Goal: Information Seeking & Learning: Learn about a topic

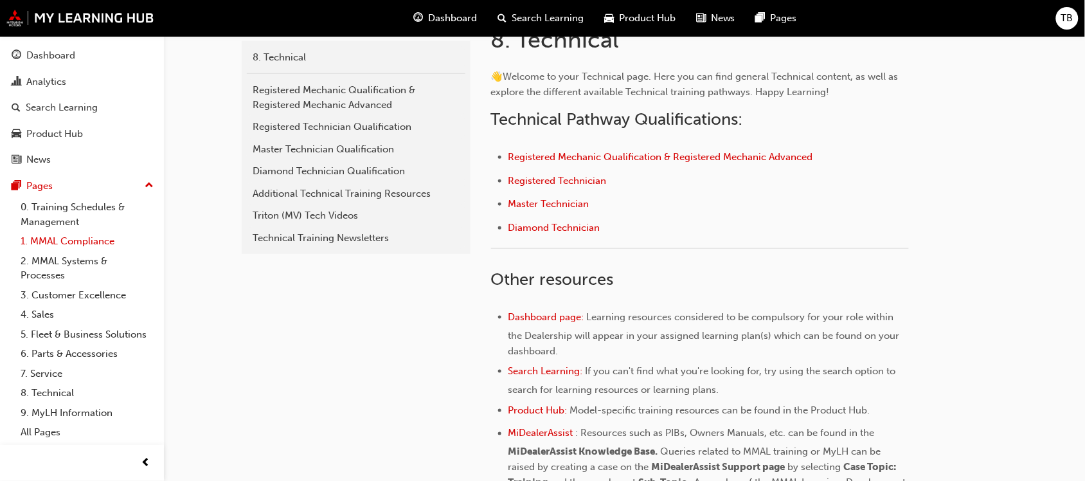
scroll to position [322, 0]
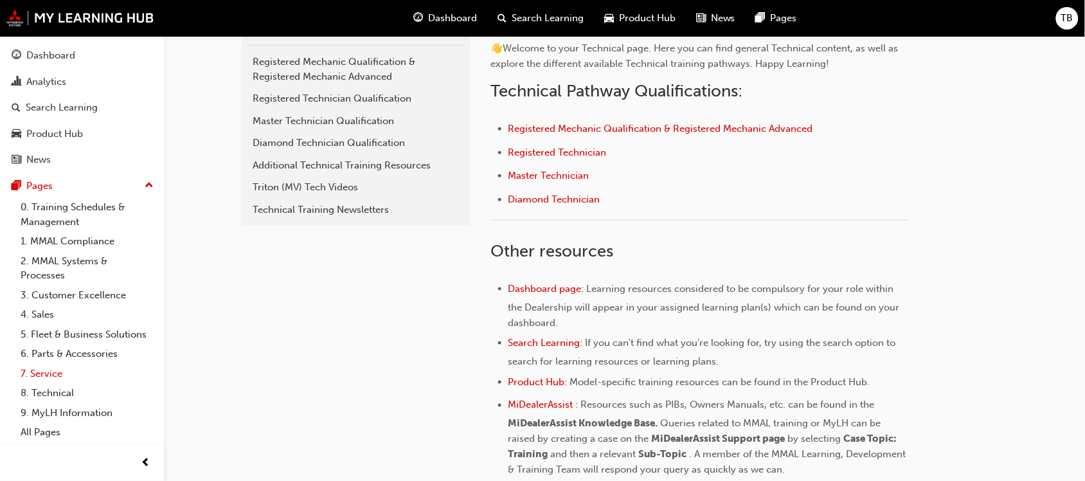
click at [58, 372] on link "7. Service" at bounding box center [86, 374] width 143 height 20
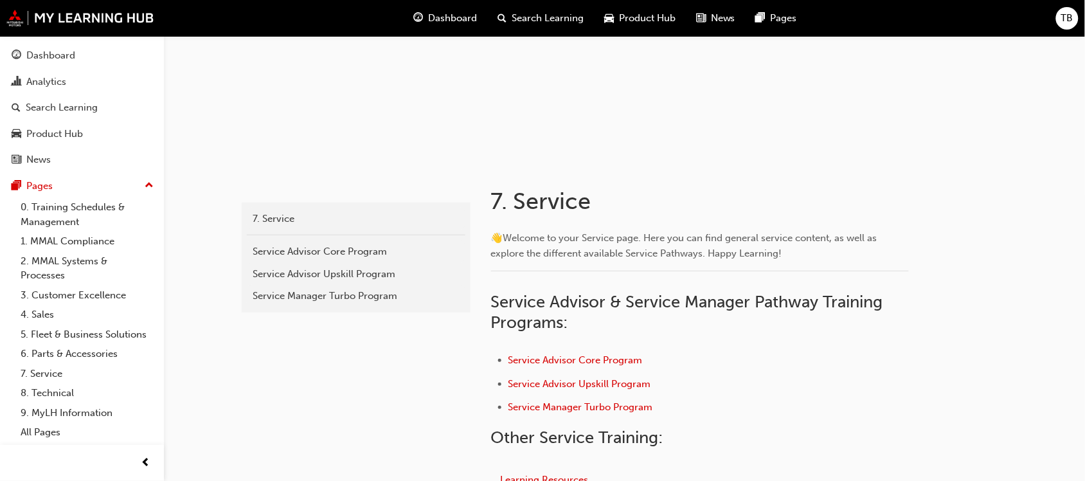
scroll to position [161, 0]
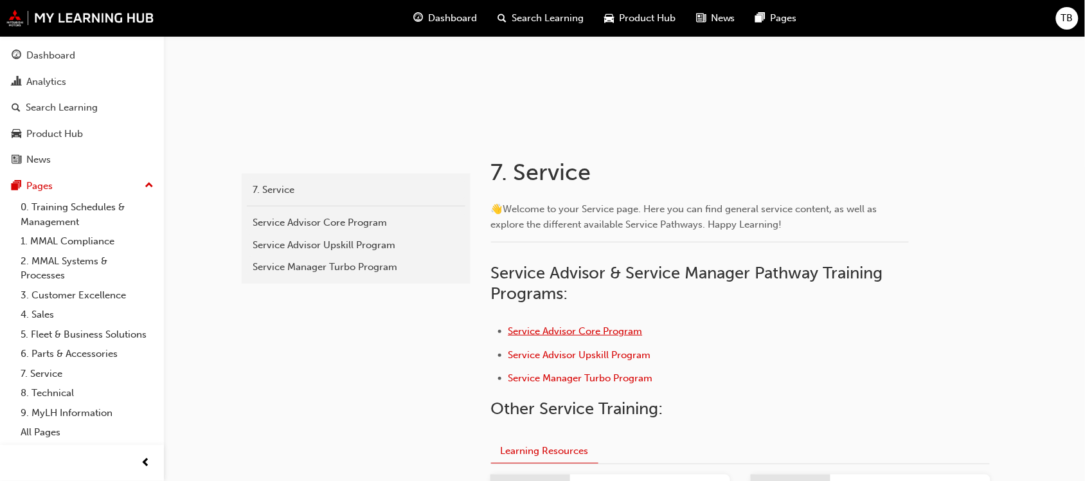
click at [574, 332] on span "Service Advisor Core Program" at bounding box center [576, 331] width 134 height 12
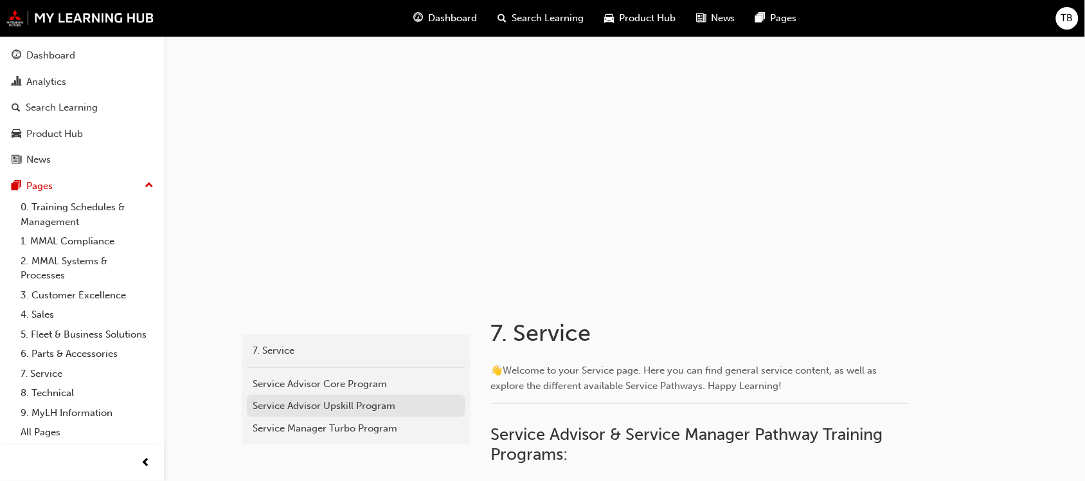
click at [333, 403] on div "Service Advisor Upskill Program" at bounding box center [356, 406] width 206 height 15
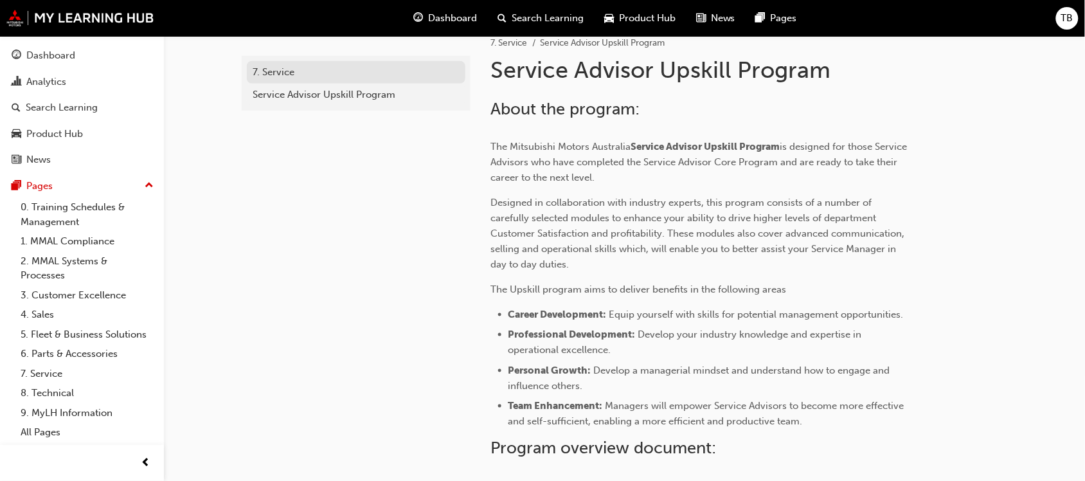
scroll to position [80, 0]
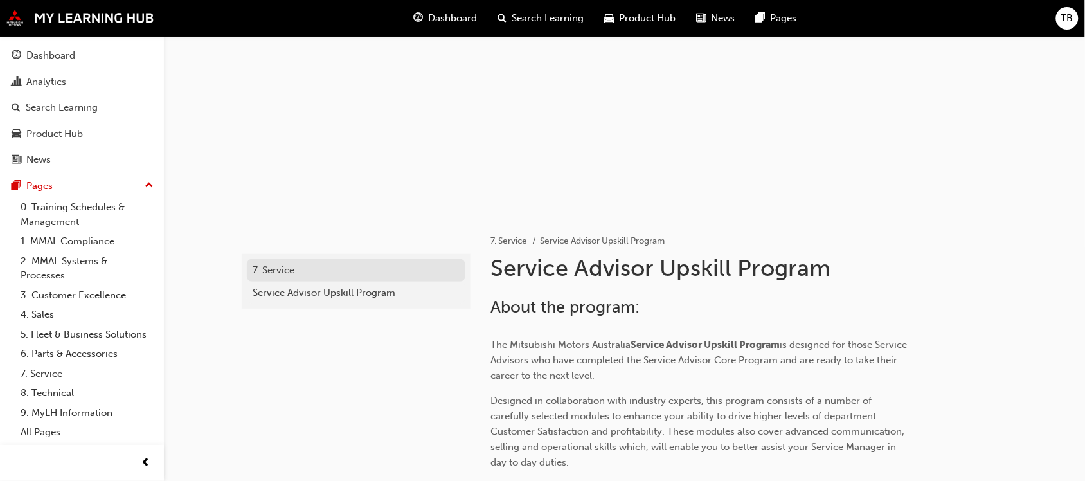
click at [287, 272] on div "7. Service" at bounding box center [356, 270] width 206 height 15
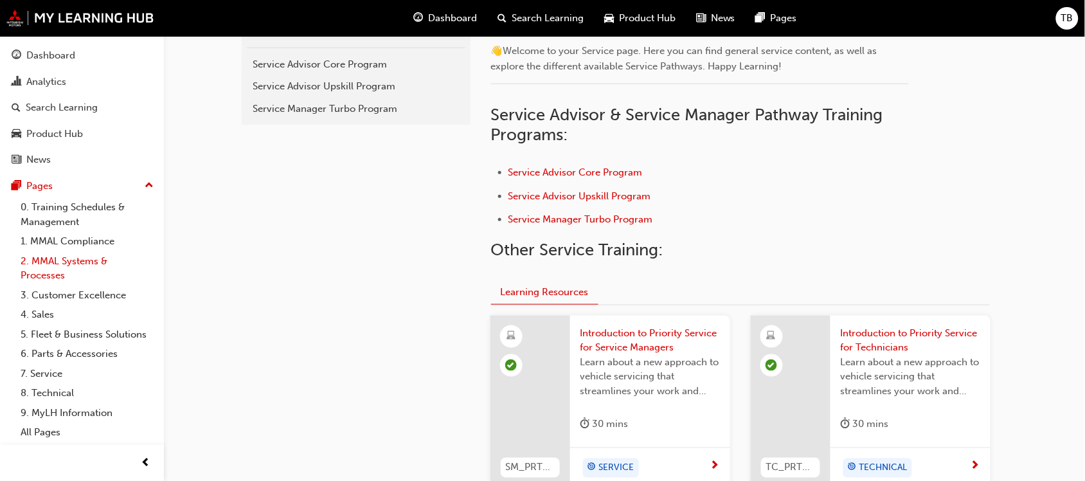
scroll to position [322, 0]
click at [49, 239] on link "1. MMAL Compliance" at bounding box center [86, 241] width 143 height 20
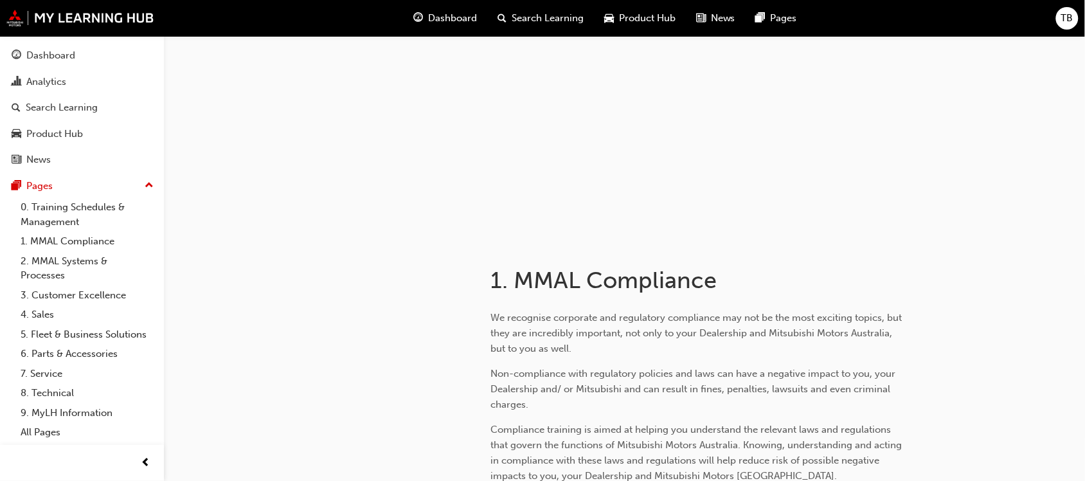
scroll to position [241, 0]
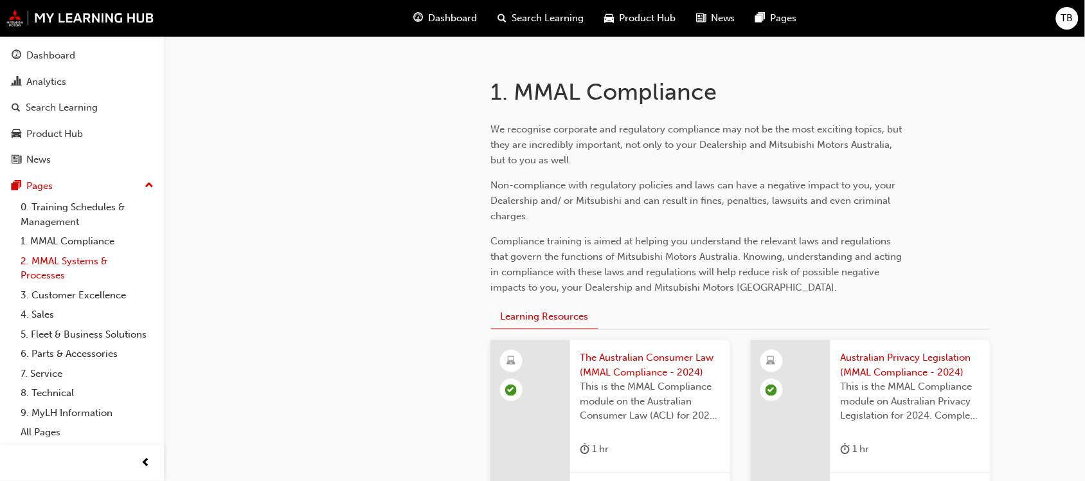
click at [58, 264] on link "2. MMAL Systems & Processes" at bounding box center [86, 268] width 143 height 34
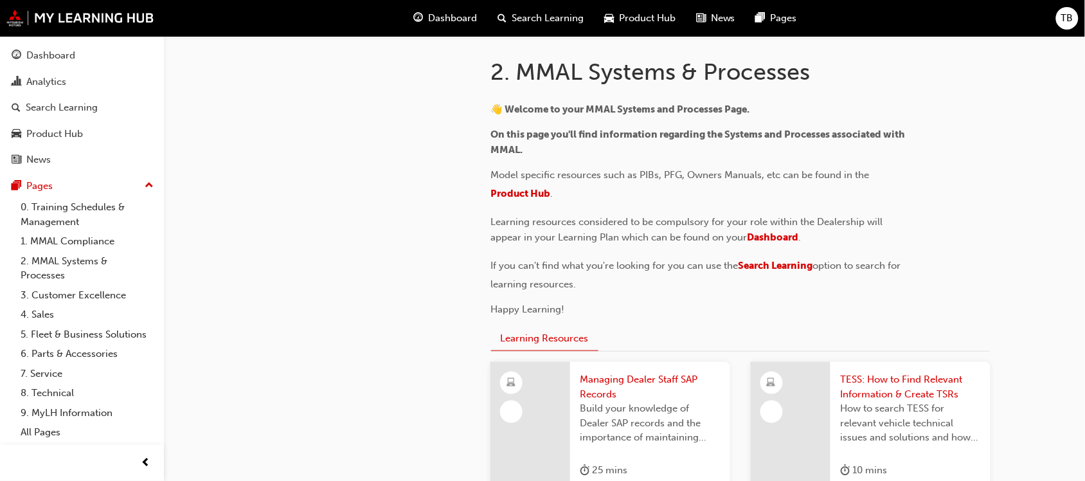
scroll to position [322, 0]
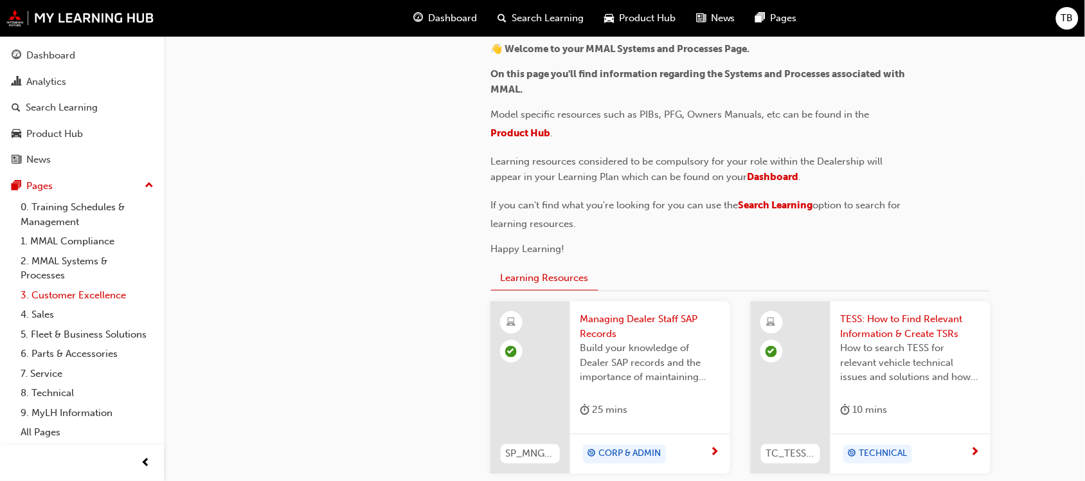
click at [49, 293] on link "3. Customer Excellence" at bounding box center [86, 296] width 143 height 20
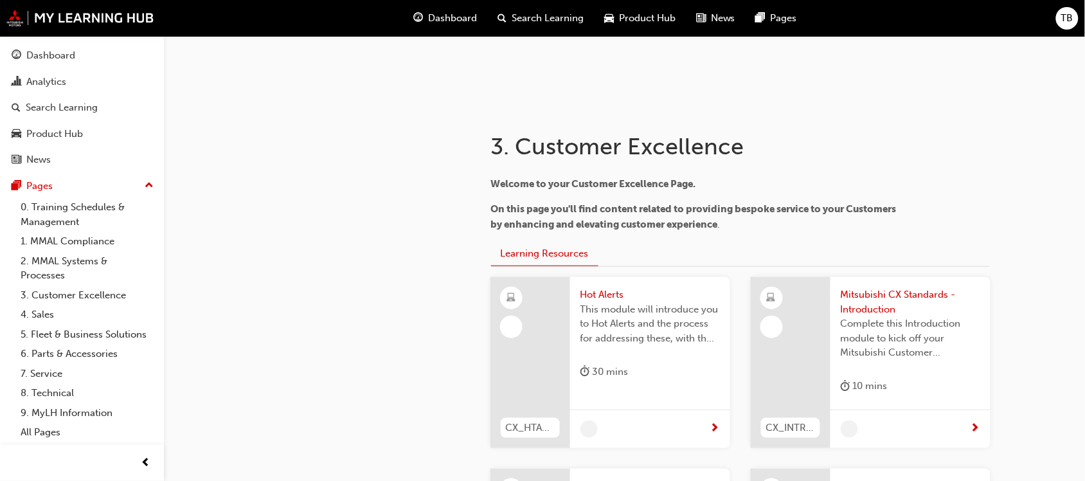
scroll to position [241, 0]
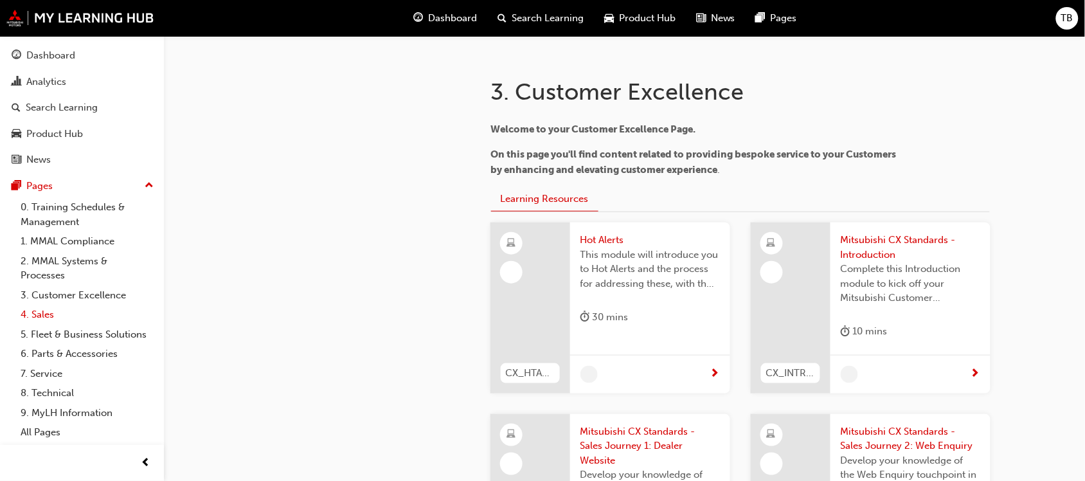
click at [50, 313] on link "4. Sales" at bounding box center [86, 315] width 143 height 20
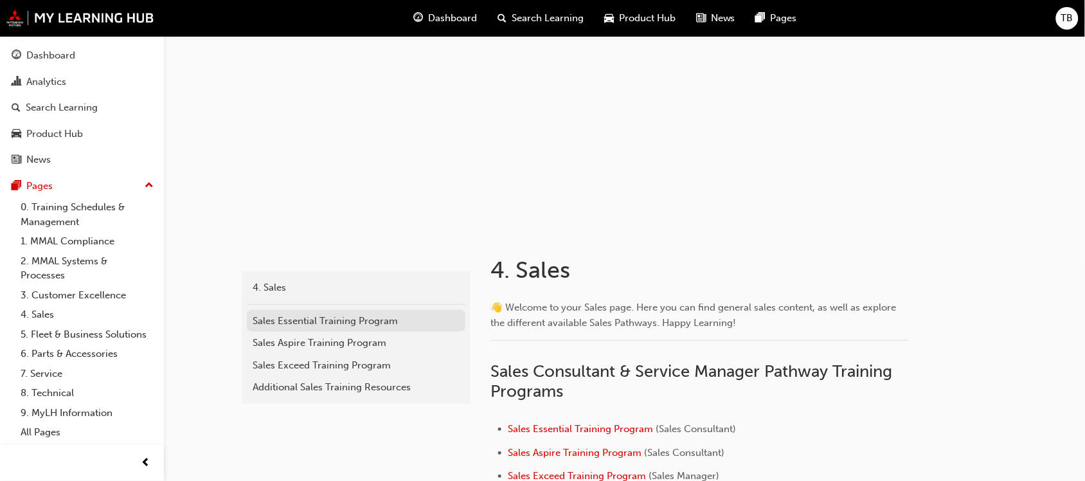
scroll to position [161, 0]
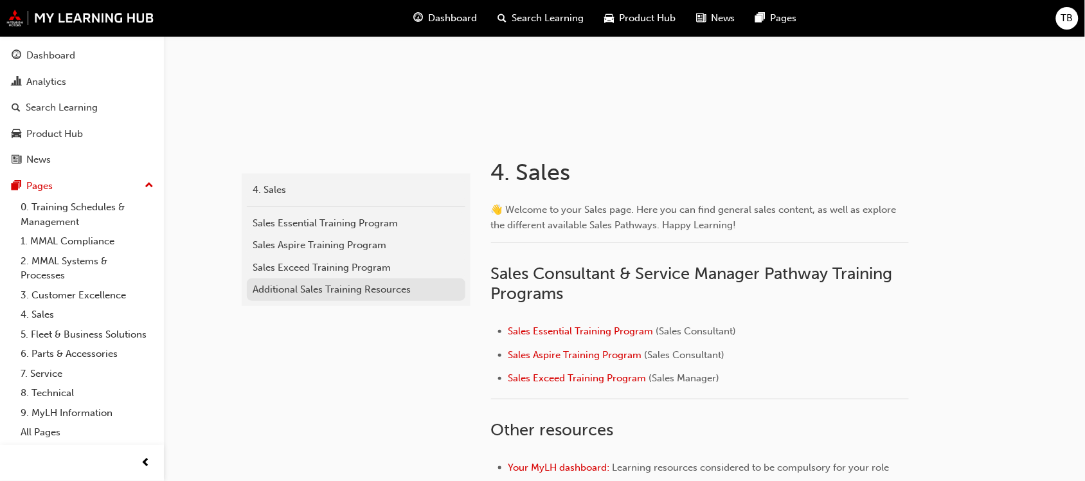
click at [296, 289] on div "Additional Sales Training Resources" at bounding box center [356, 289] width 206 height 15
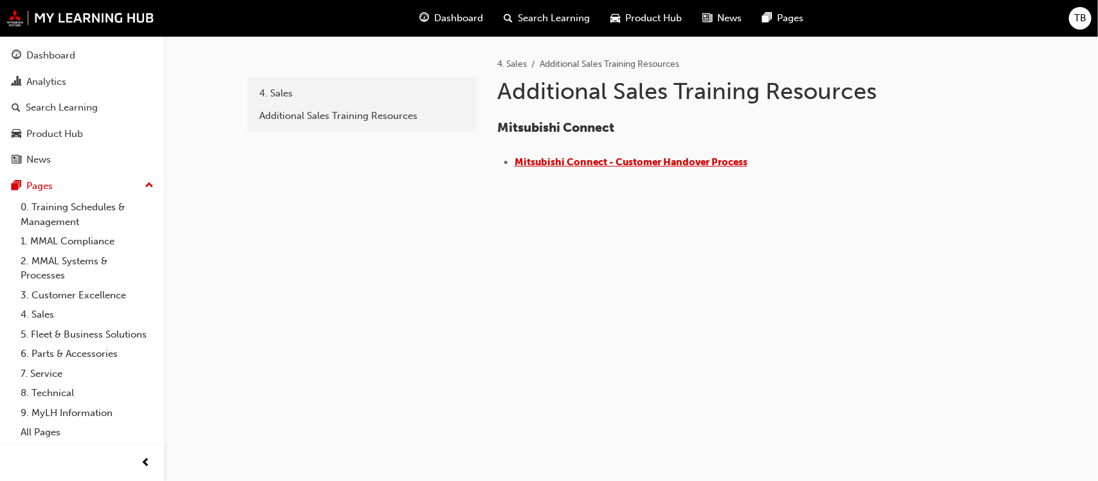
click at [554, 162] on span "​Mitsubishi Connect - Customer Handover Process" at bounding box center [630, 162] width 233 height 12
click at [69, 335] on link "5. Fleet & Business Solutions" at bounding box center [86, 335] width 143 height 20
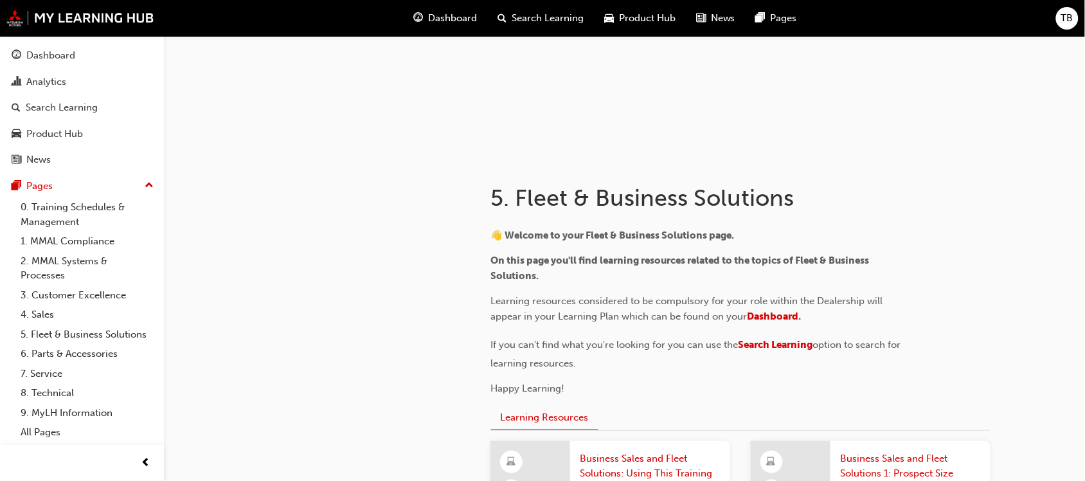
scroll to position [241, 0]
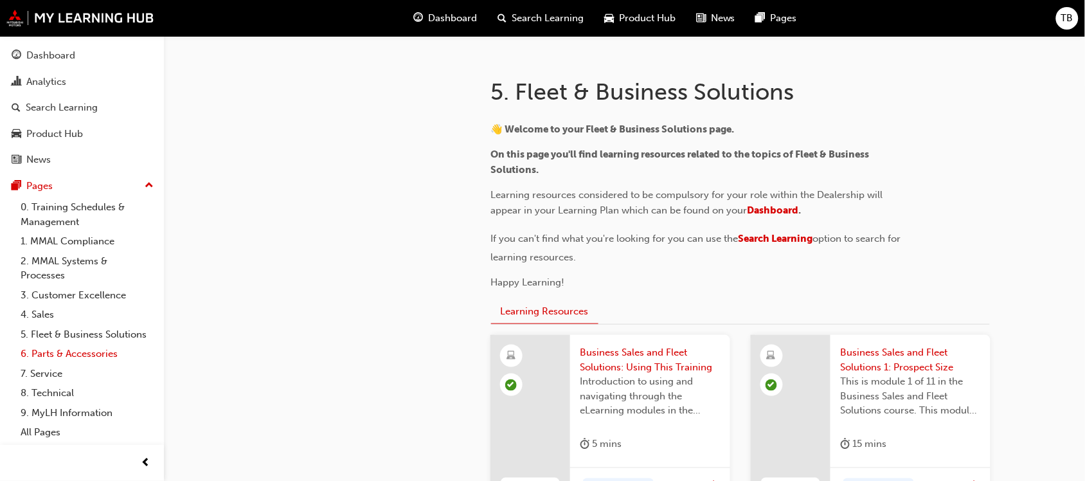
click at [77, 348] on link "6. Parts & Accessories" at bounding box center [86, 354] width 143 height 20
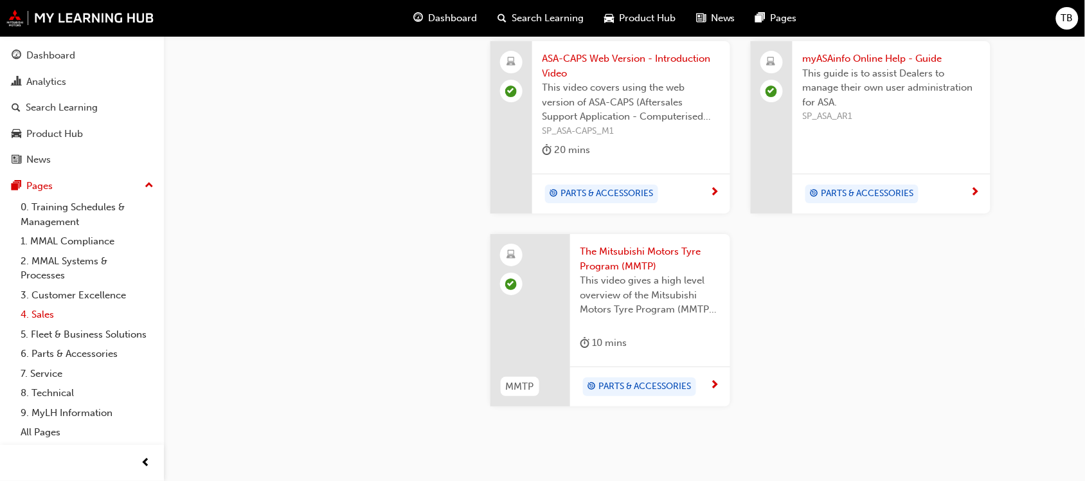
scroll to position [1267, 0]
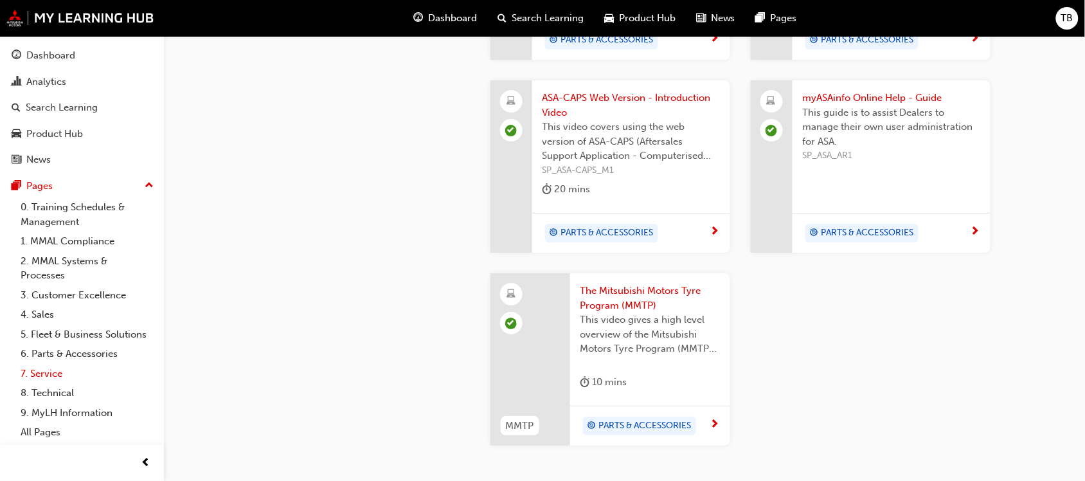
click at [56, 374] on link "7. Service" at bounding box center [86, 374] width 143 height 20
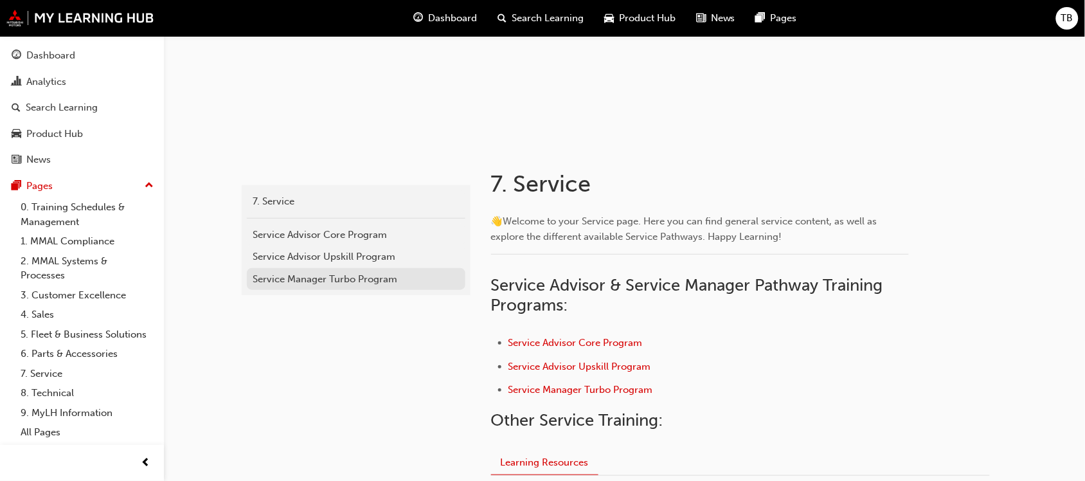
scroll to position [161, 0]
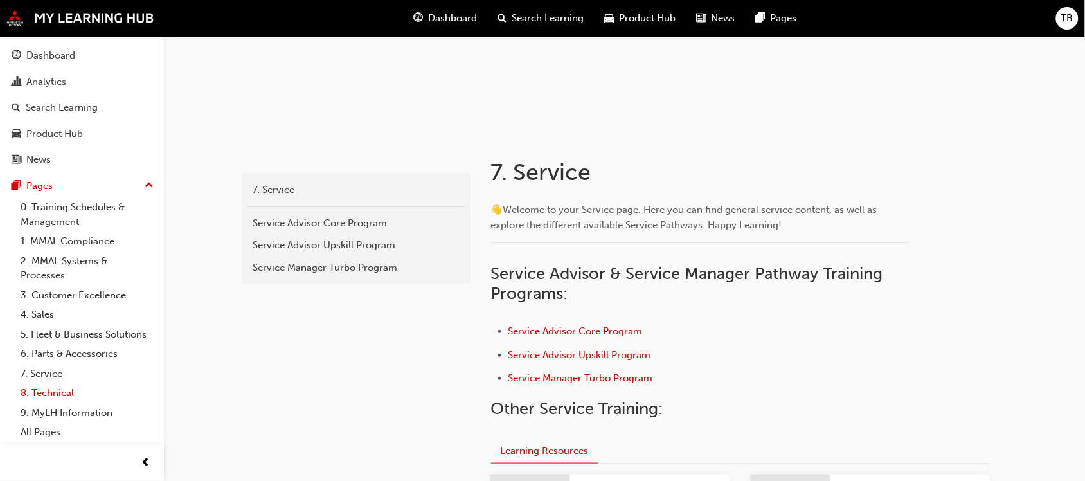
click at [58, 393] on link "8. Technical" at bounding box center [86, 393] width 143 height 20
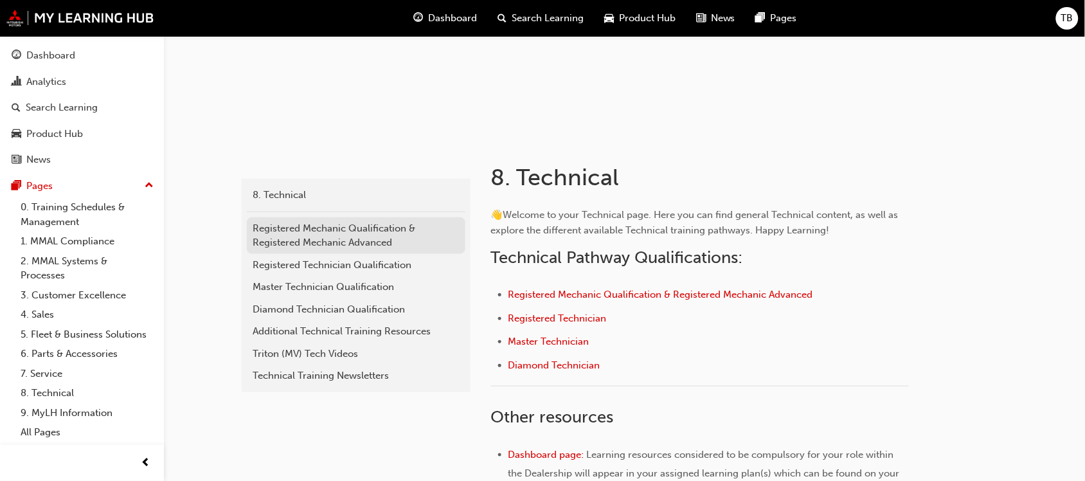
scroll to position [161, 0]
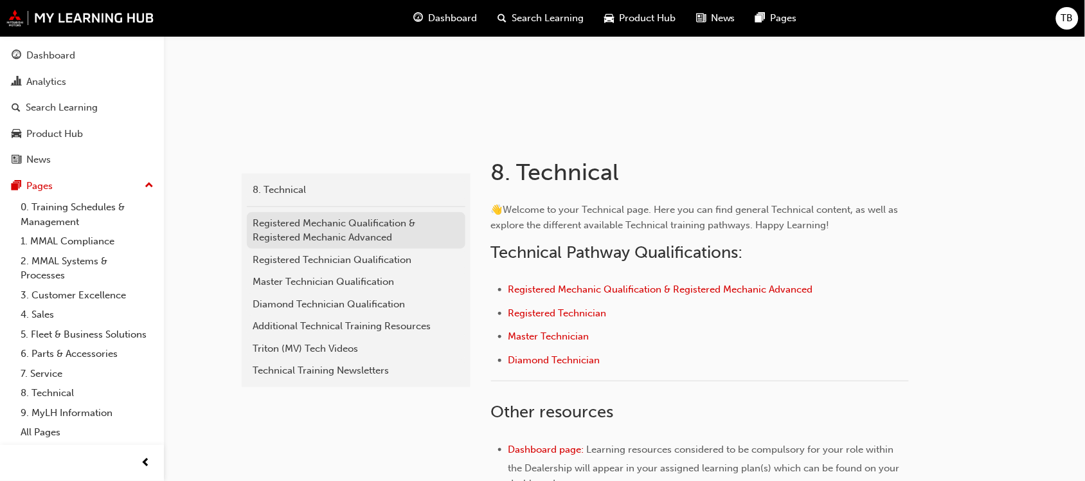
click at [322, 216] on div "Registered Mechanic Qualification & Registered Mechanic Advanced" at bounding box center [356, 230] width 206 height 29
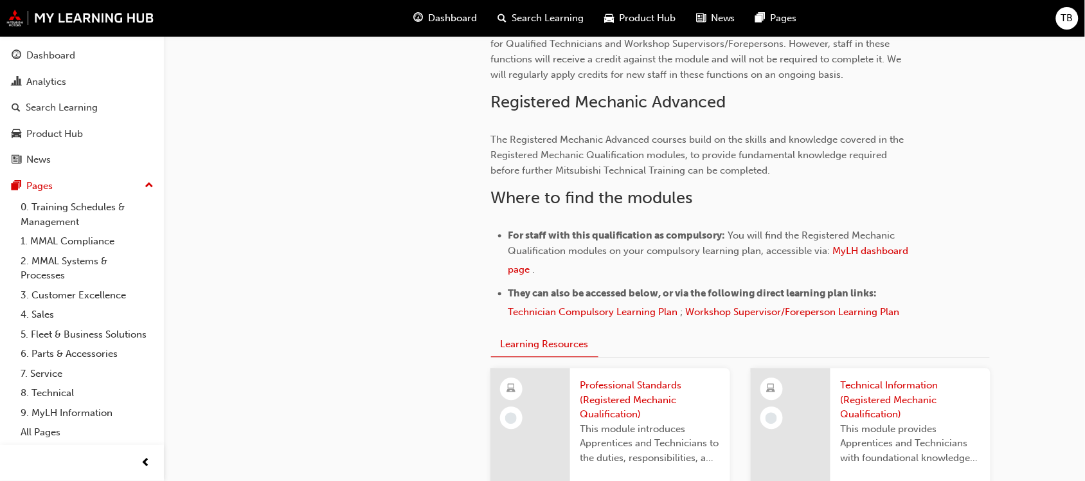
scroll to position [761, 0]
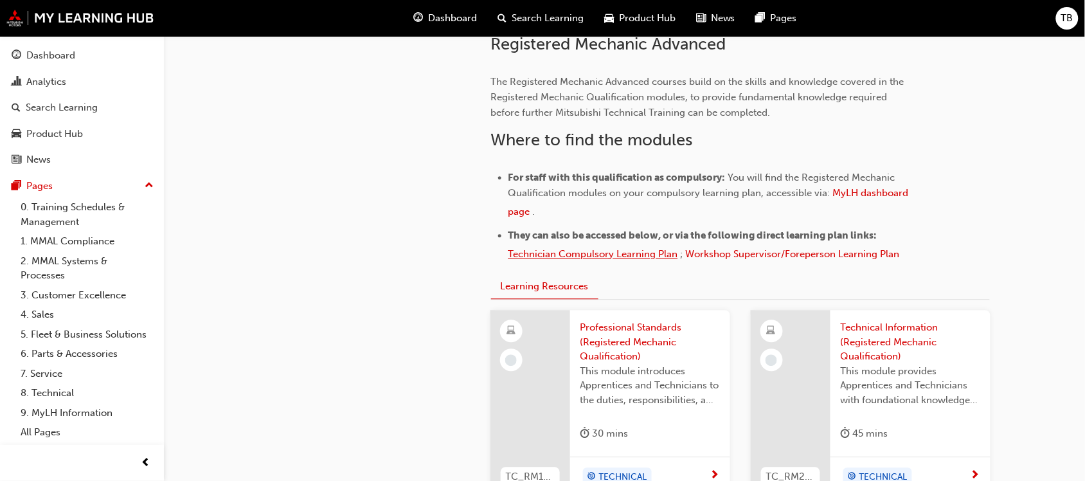
click at [586, 251] on span "Technician Compulsory Learning Plan" at bounding box center [594, 254] width 170 height 12
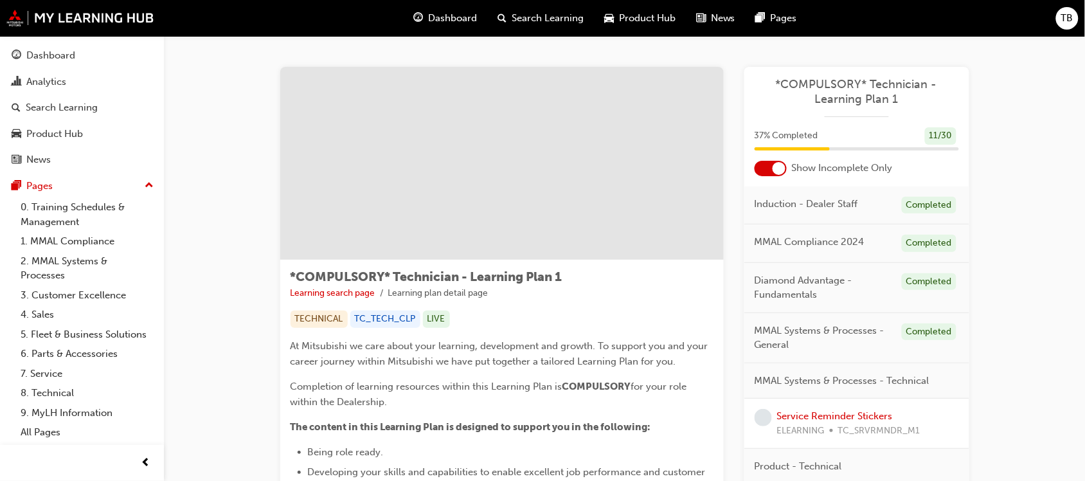
click at [774, 174] on div at bounding box center [771, 168] width 32 height 15
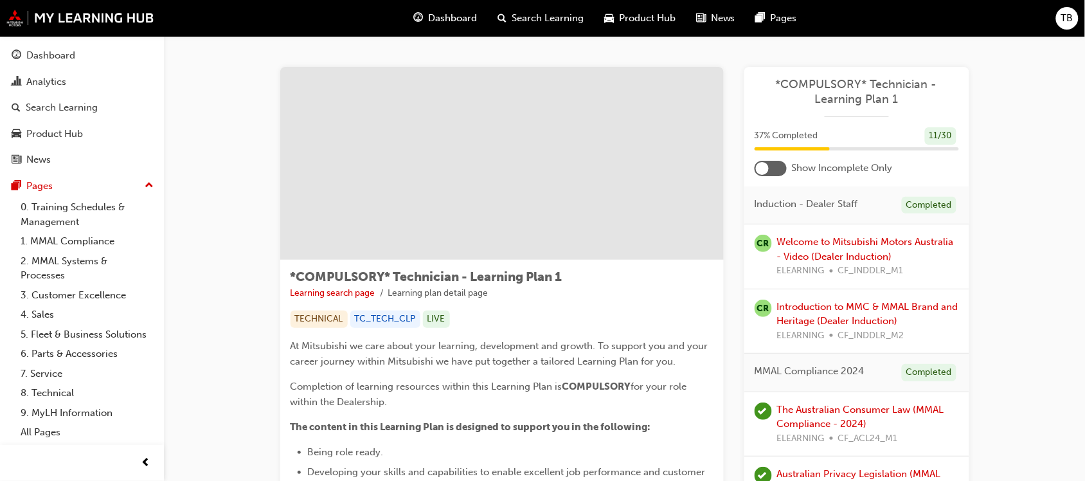
click at [776, 168] on div at bounding box center [771, 168] width 32 height 15
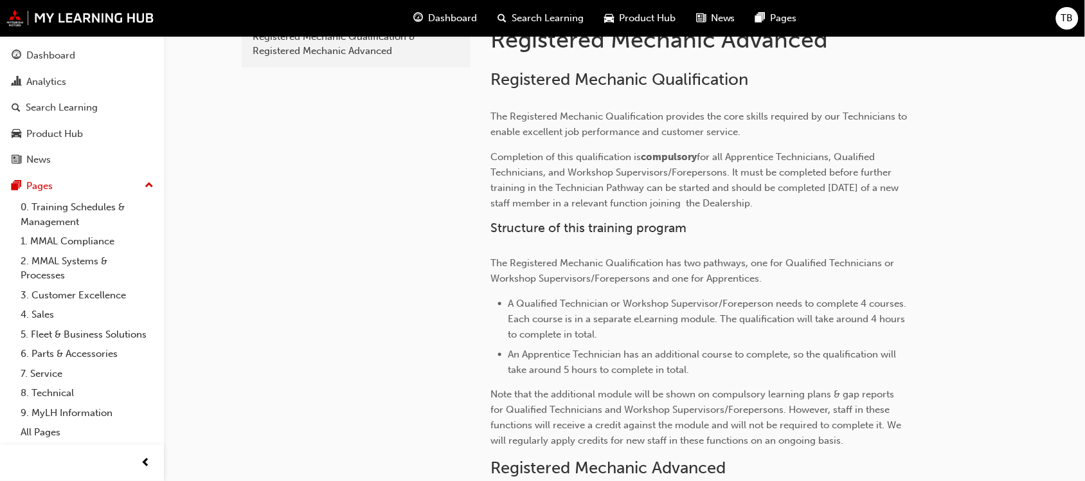
scroll to position [80, 0]
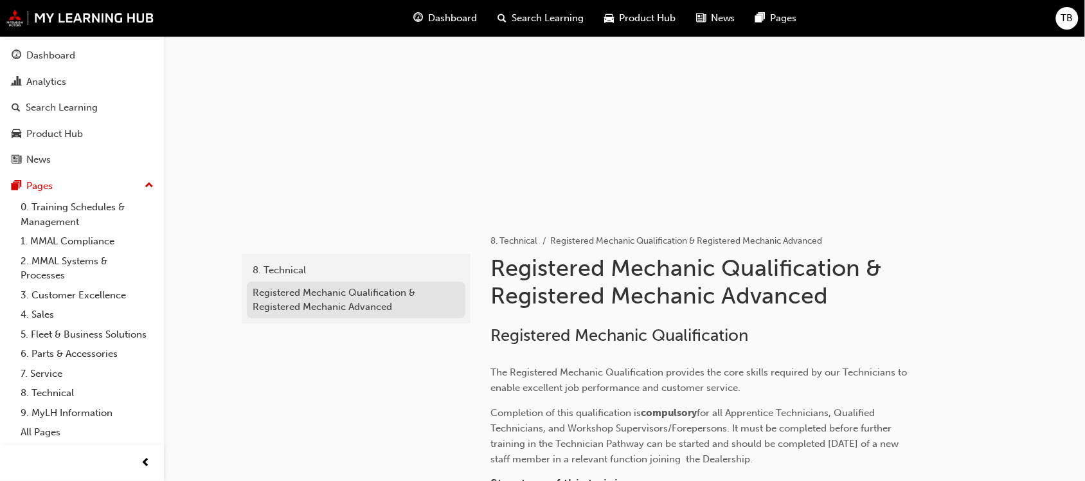
click at [314, 299] on div "Registered Mechanic Qualification & Registered Mechanic Advanced" at bounding box center [356, 300] width 206 height 29
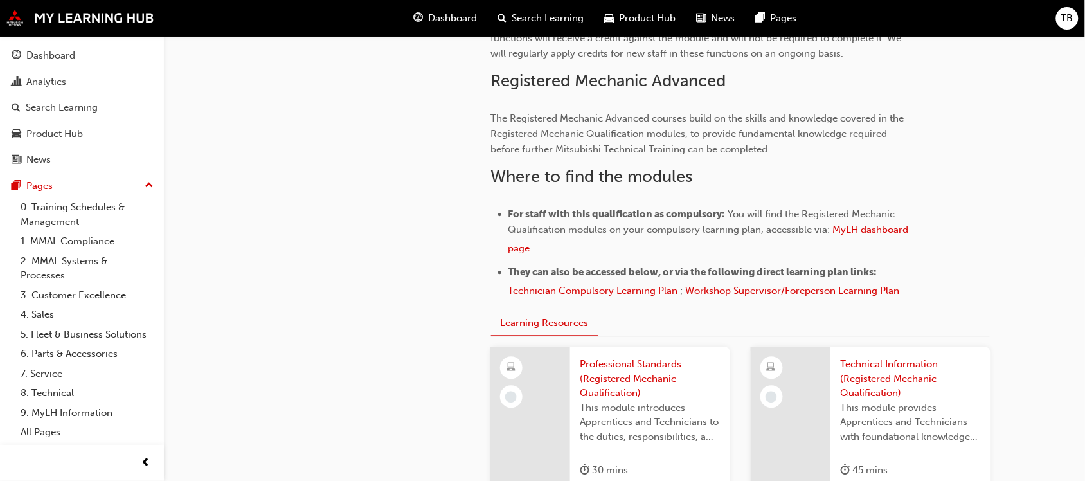
scroll to position [1286, 0]
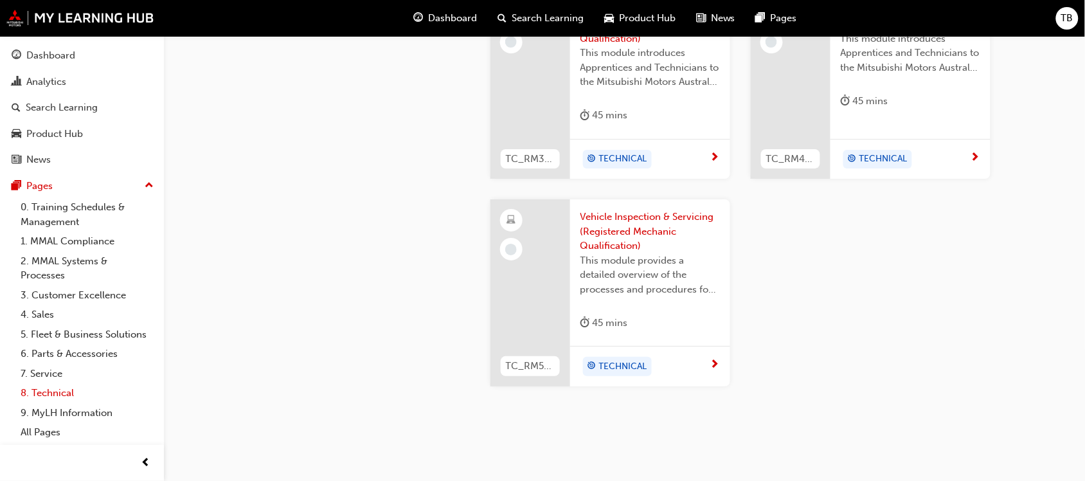
click at [53, 397] on link "8. Technical" at bounding box center [86, 393] width 143 height 20
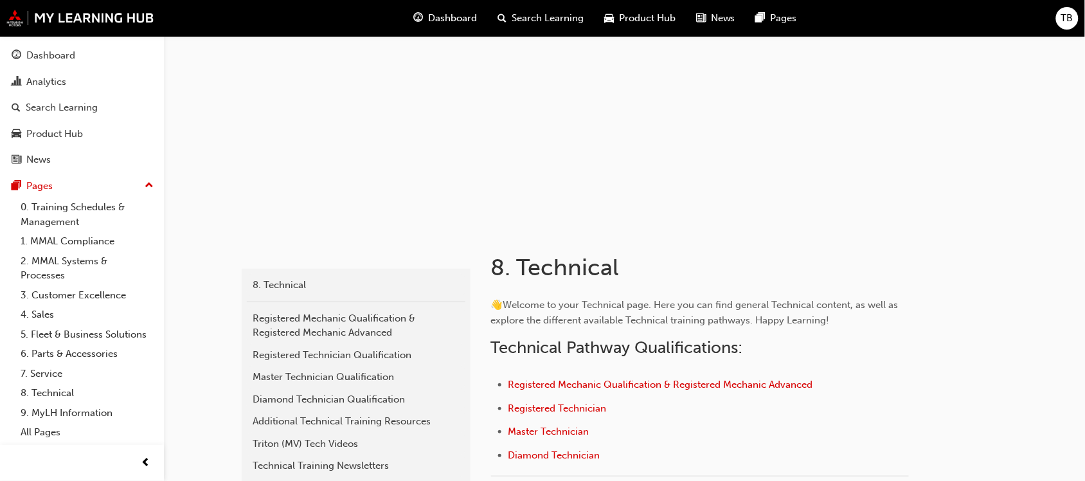
scroll to position [161, 0]
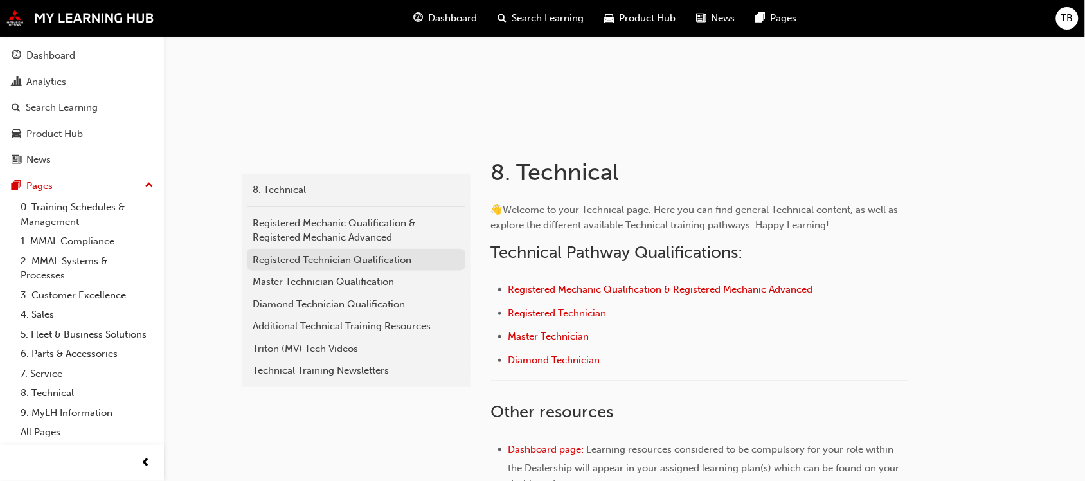
click at [311, 262] on div "Registered Technician Qualification" at bounding box center [356, 260] width 206 height 15
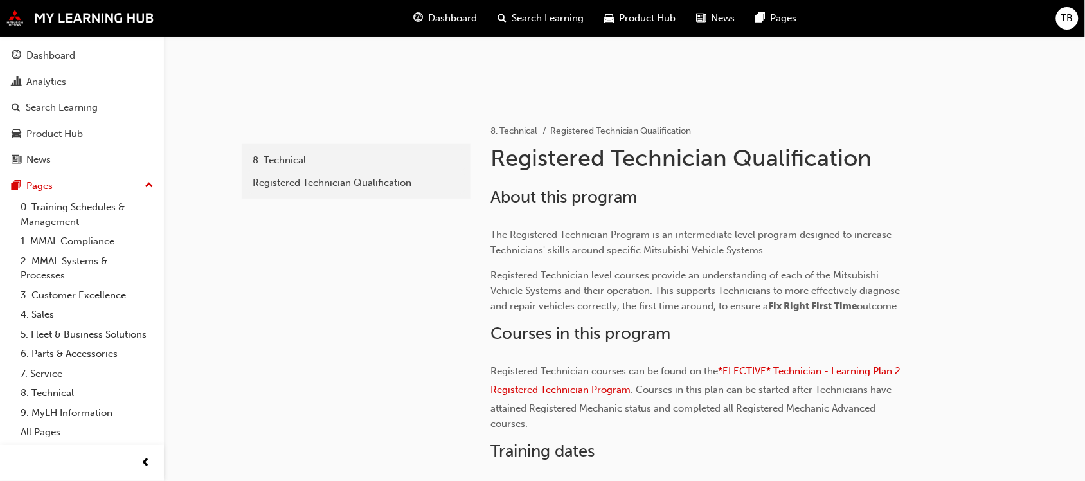
scroll to position [30, 0]
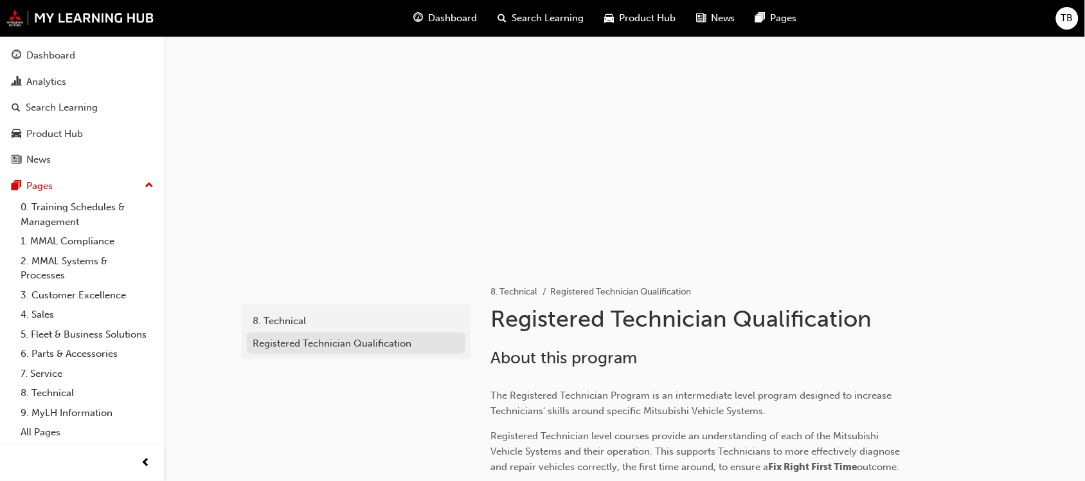
click at [287, 345] on div "Registered Technician Qualification" at bounding box center [356, 343] width 206 height 15
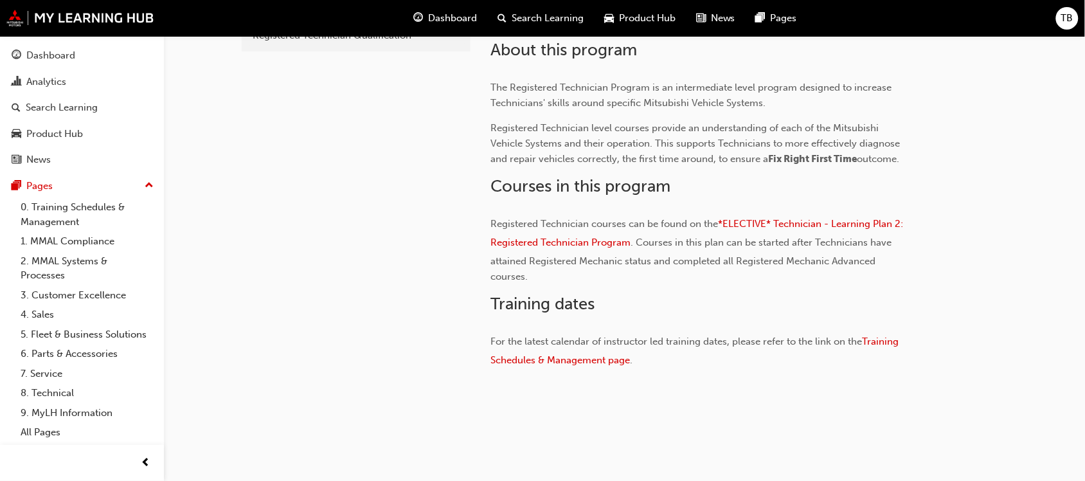
scroll to position [351, 0]
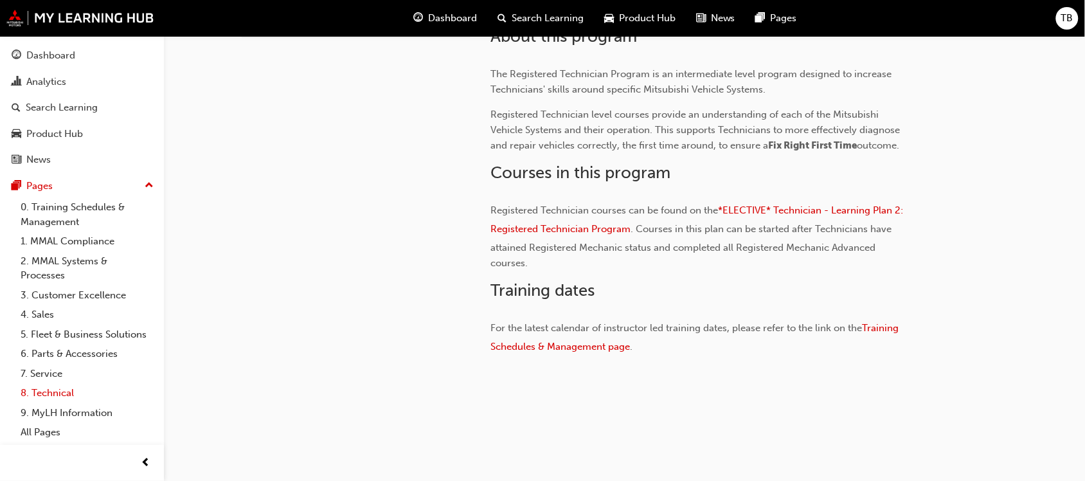
click at [57, 395] on link "8. Technical" at bounding box center [86, 393] width 143 height 20
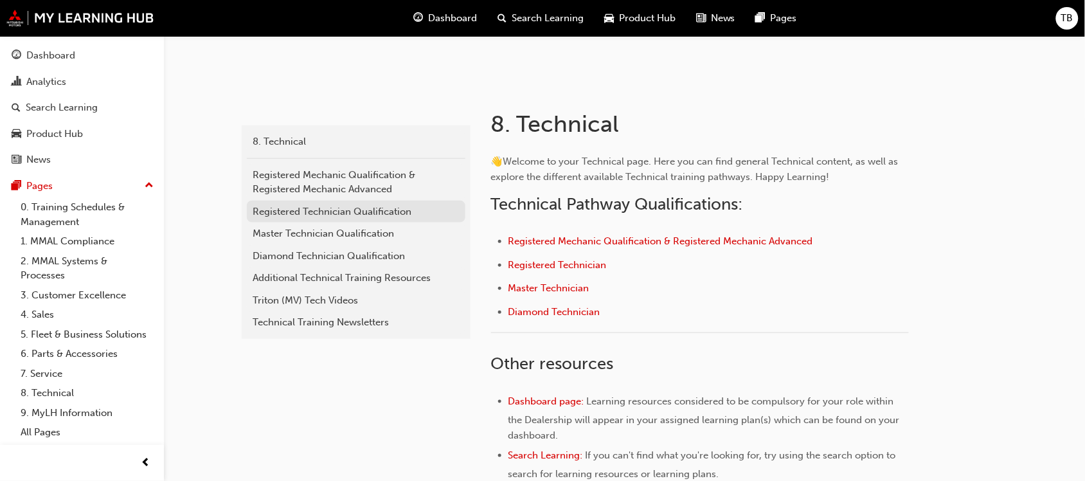
scroll to position [190, 0]
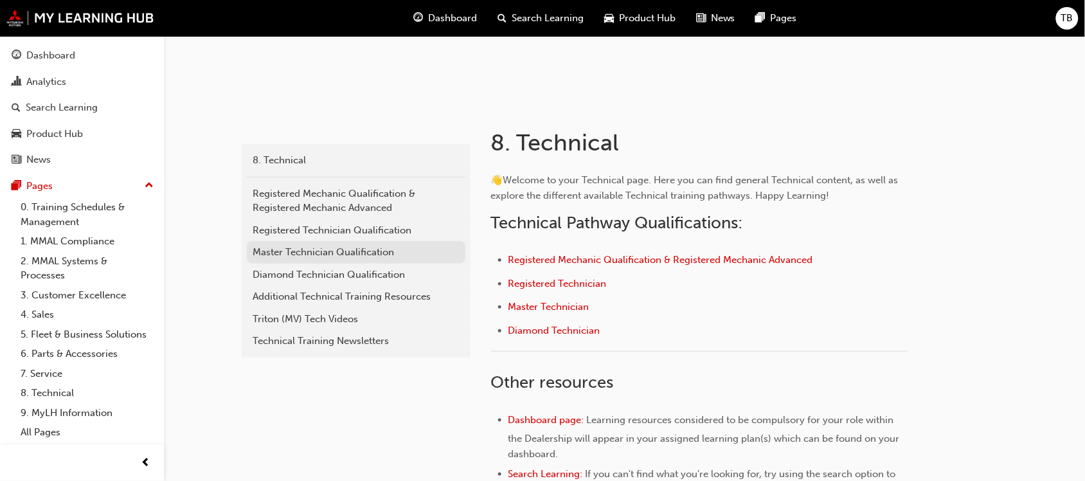
click at [329, 255] on div "Master Technician Qualification" at bounding box center [356, 252] width 206 height 15
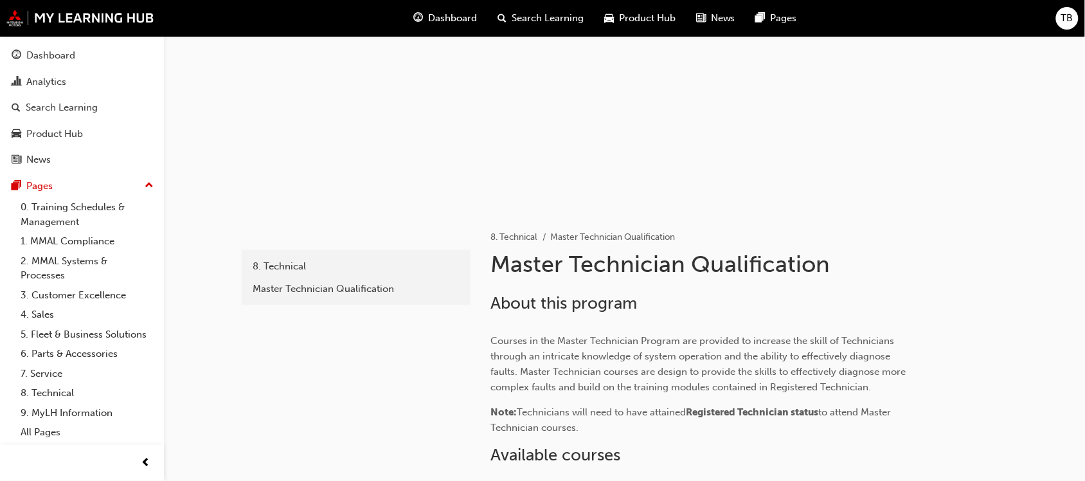
scroll to position [80, 0]
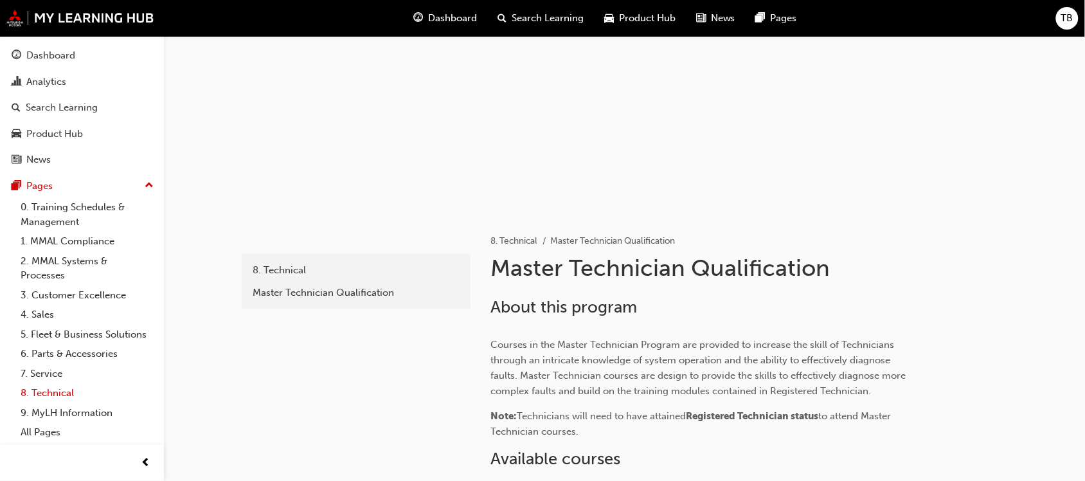
click at [53, 394] on link "8. Technical" at bounding box center [86, 393] width 143 height 20
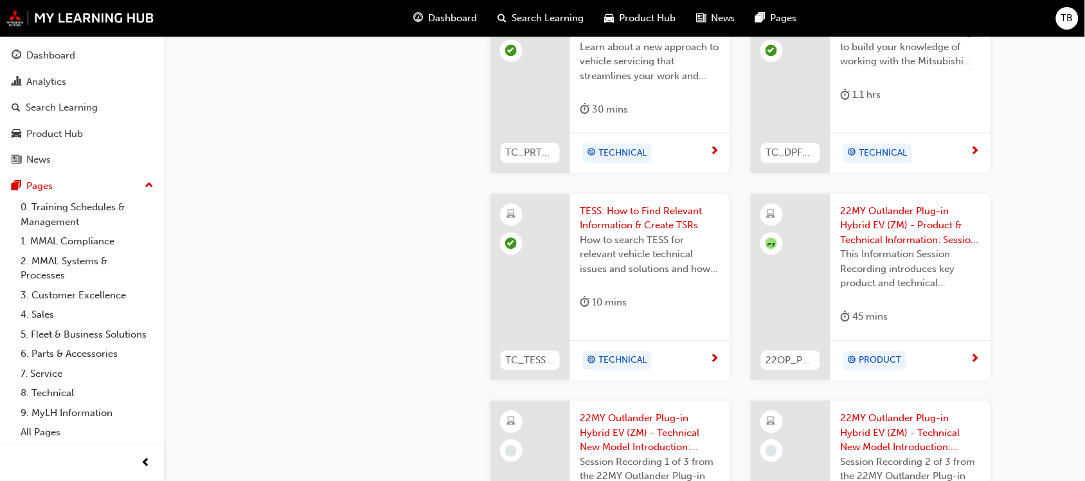
scroll to position [563, 0]
